Goal: Transaction & Acquisition: Purchase product/service

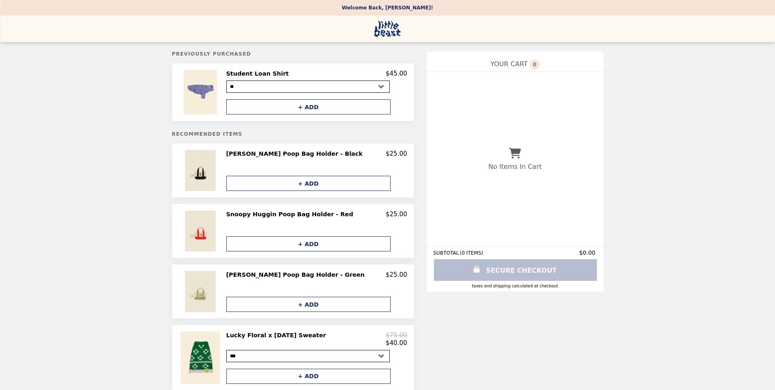
select select "**"
select select "*******"
select select "*"
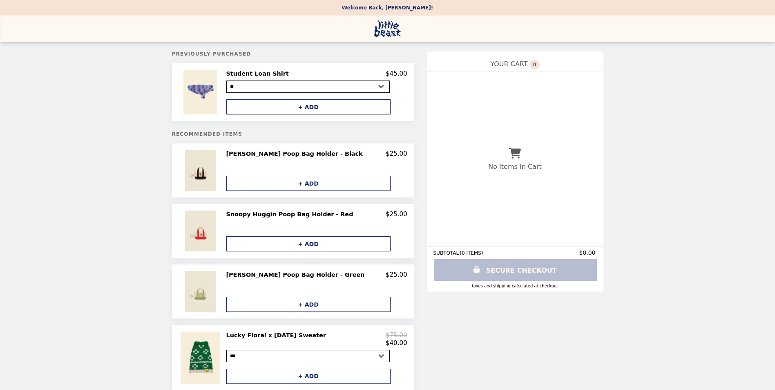
click at [379, 89] on select "*** ** * * * ** ***" at bounding box center [307, 86] width 163 height 12
click at [214, 90] on img at bounding box center [201, 92] width 36 height 45
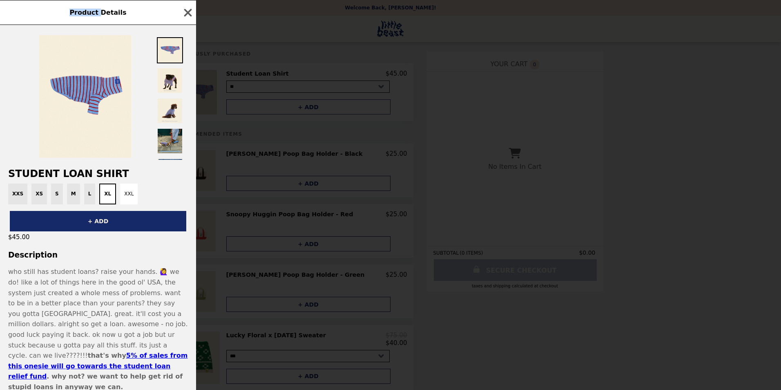
click at [214, 90] on div "Product Details Student Loan Shirt XXS XS S M L XL XXL + ADD $45.00 Description…" at bounding box center [390, 195] width 781 height 390
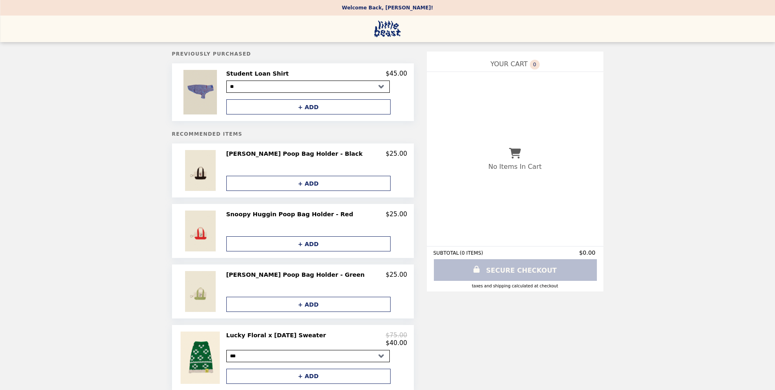
click at [216, 92] on img at bounding box center [201, 92] width 36 height 45
click at [218, 92] on img at bounding box center [201, 92] width 36 height 45
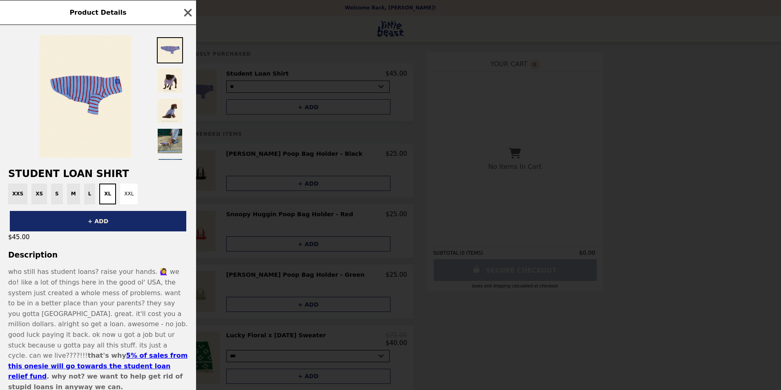
click at [40, 194] on div "XXS XS S M L XL XXL" at bounding box center [98, 193] width 186 height 21
click at [550, 169] on div "Product Details Student Loan Shirt XXS XS S M L XL XXL + ADD $45.00 Description…" at bounding box center [390, 195] width 781 height 390
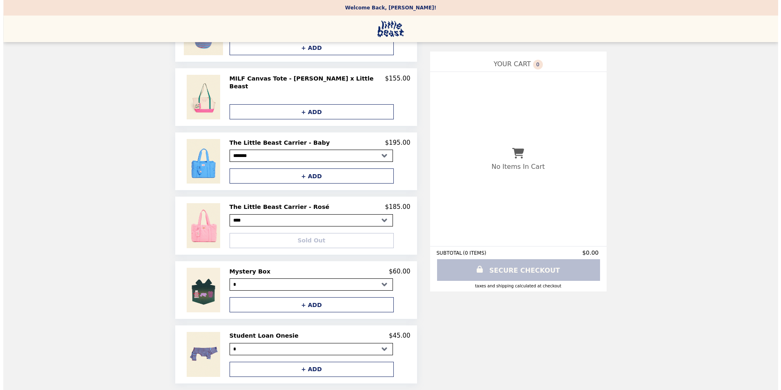
scroll to position [404, 0]
click at [217, 358] on img at bounding box center [201, 354] width 36 height 45
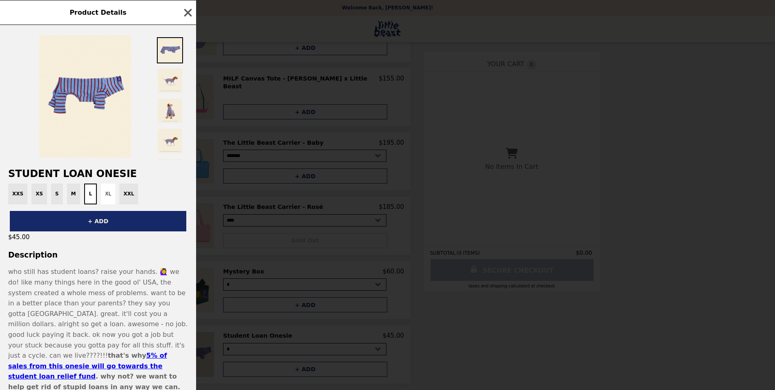
click at [217, 358] on div "Product Details Student Loan Onesie XXS XS S M L XL XXL + ADD $45.00 Descriptio…" at bounding box center [387, 195] width 775 height 390
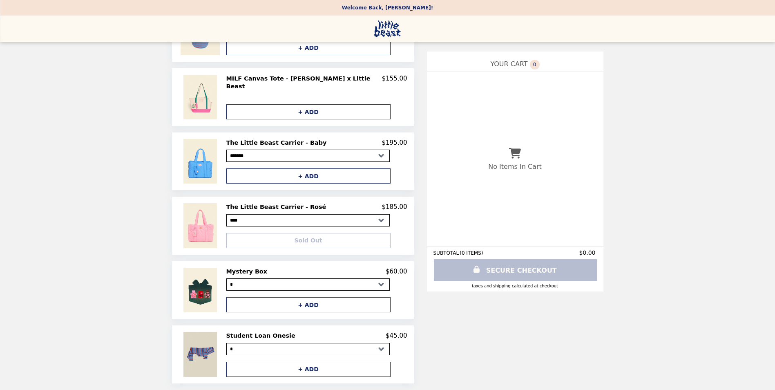
click at [217, 358] on img at bounding box center [201, 354] width 36 height 45
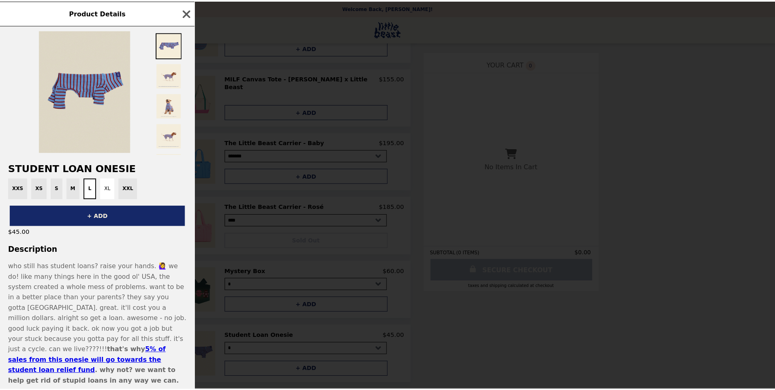
scroll to position [0, 0]
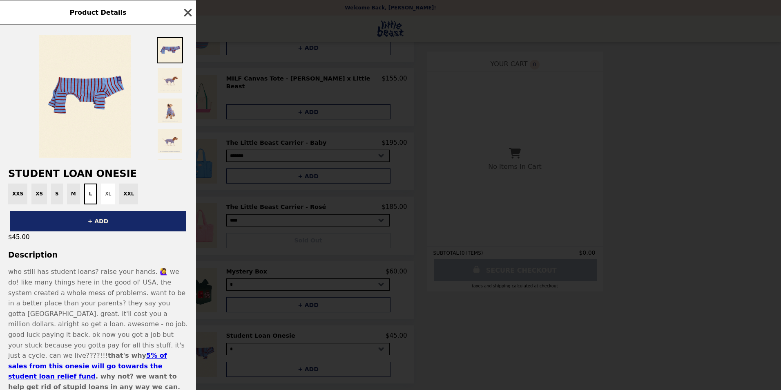
click at [187, 15] on icon "button" at bounding box center [188, 13] width 12 height 12
